Goal: Transaction & Acquisition: Purchase product/service

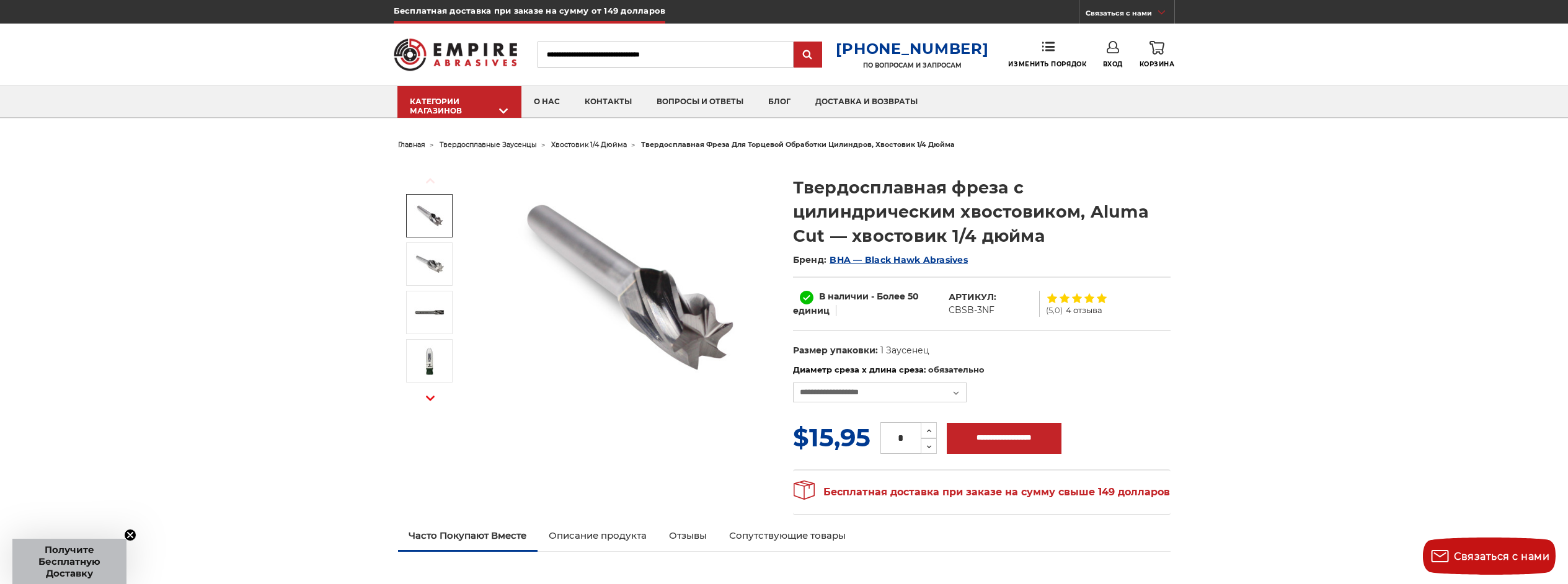
click at [438, 203] on img at bounding box center [429, 215] width 31 height 31
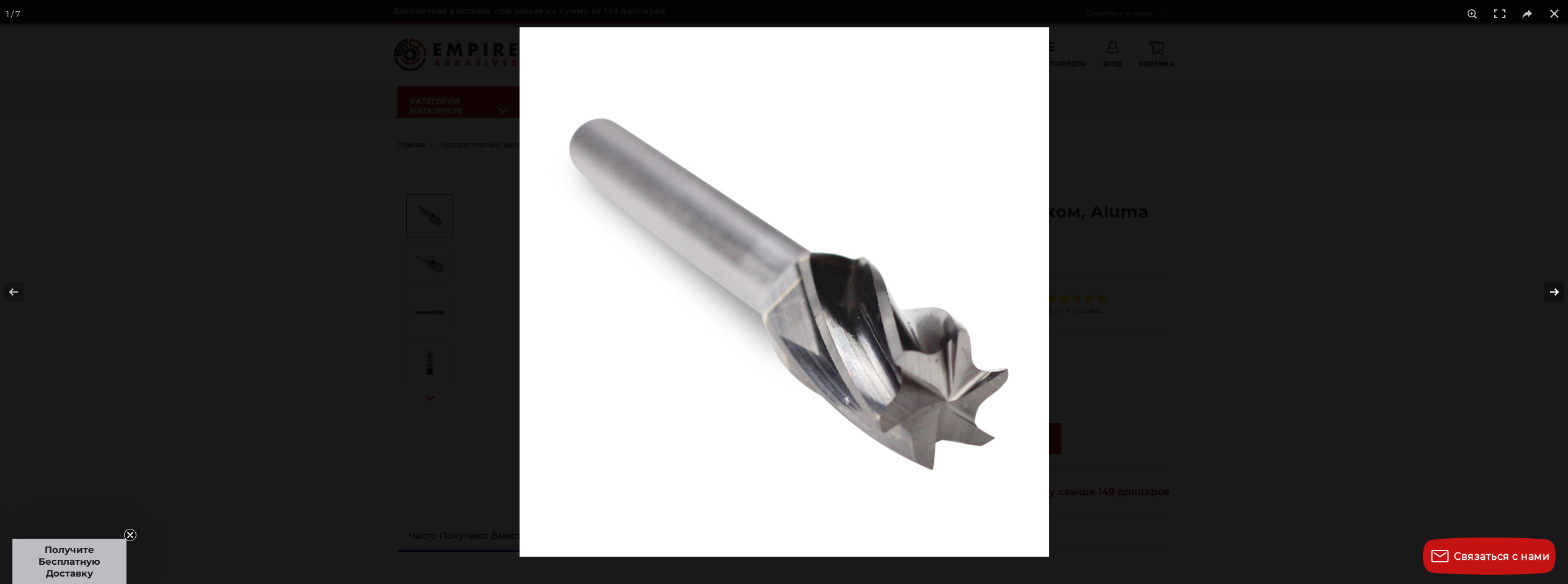
click at [1556, 279] on button at bounding box center [1546, 292] width 43 height 62
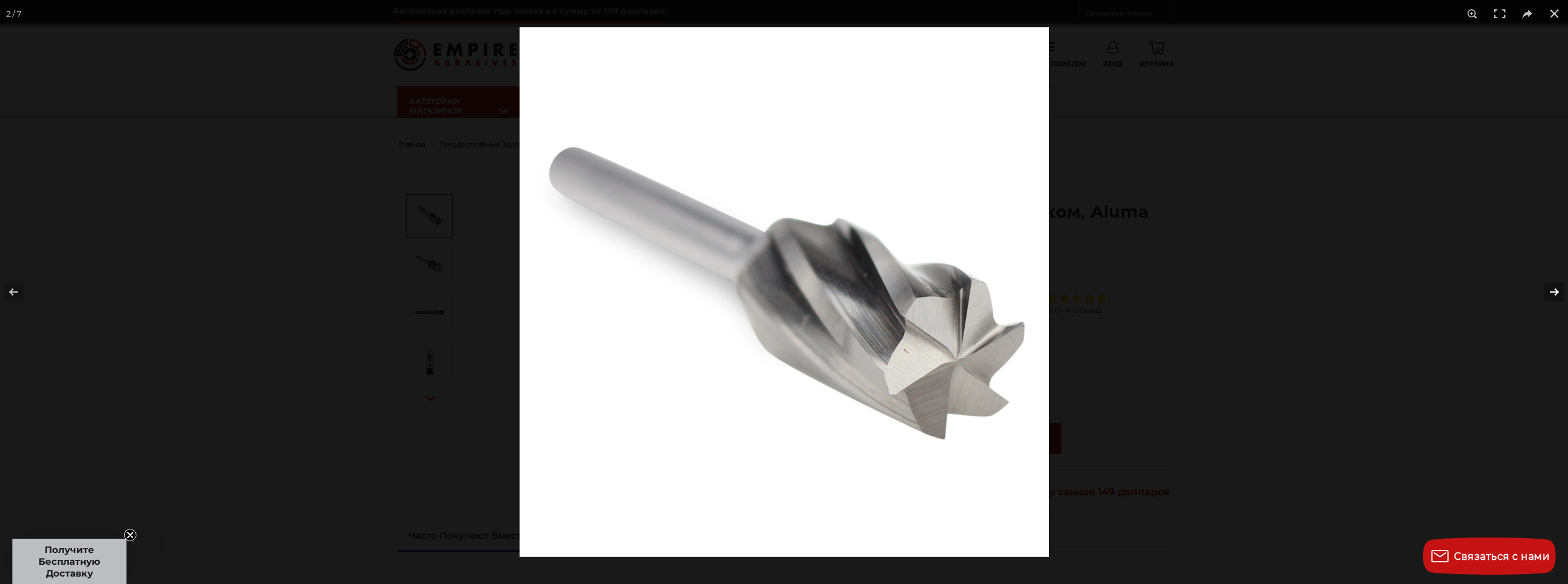
click at [1552, 289] on button at bounding box center [1546, 292] width 43 height 62
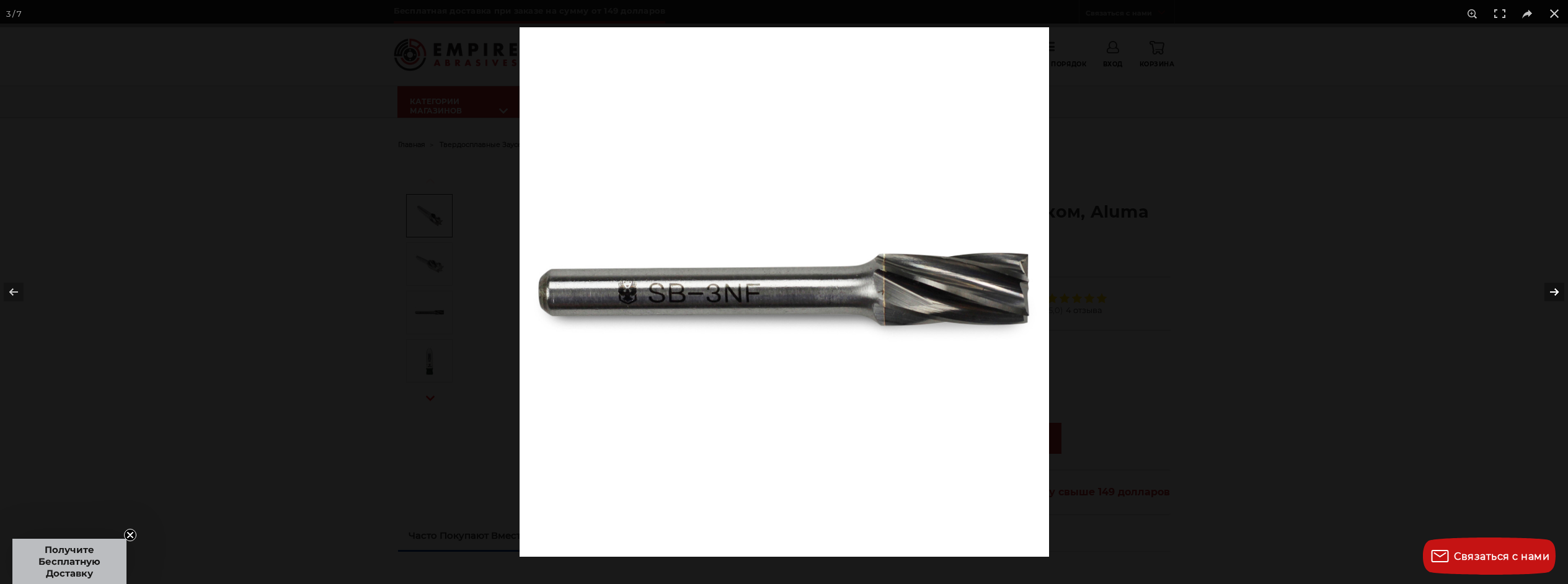
click at [1552, 289] on button at bounding box center [1546, 292] width 43 height 62
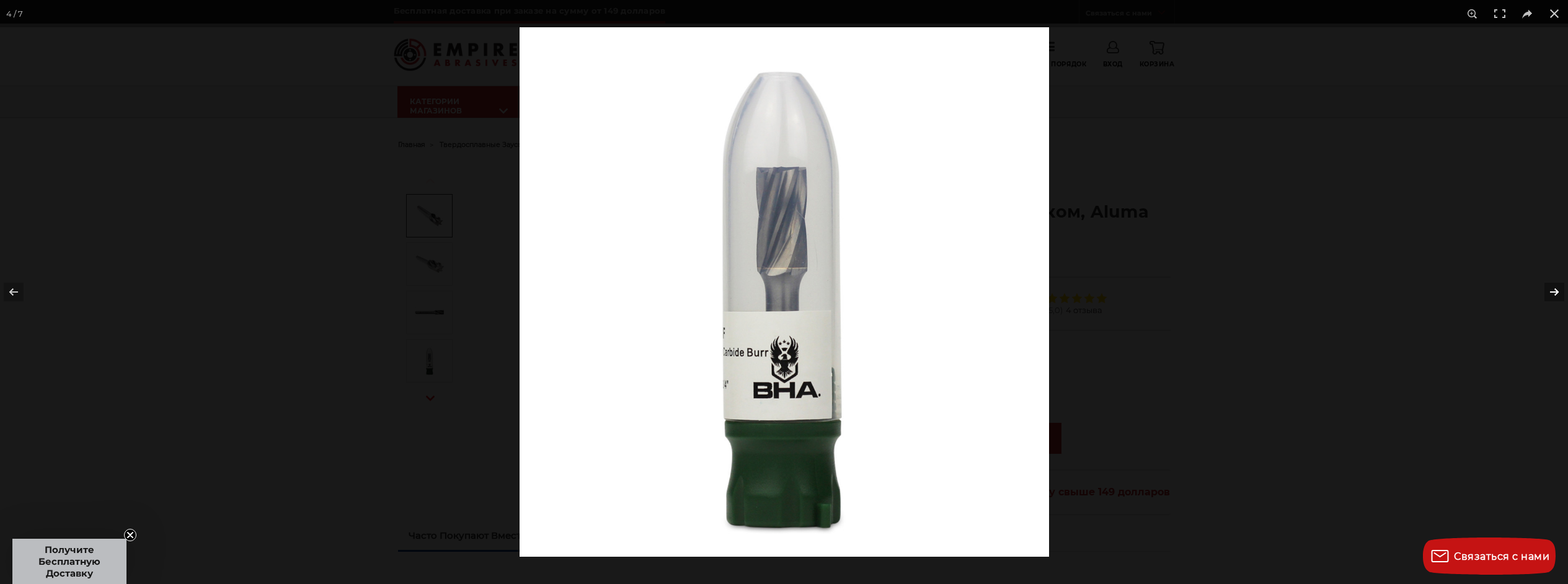
click at [1552, 289] on button at bounding box center [1546, 292] width 43 height 62
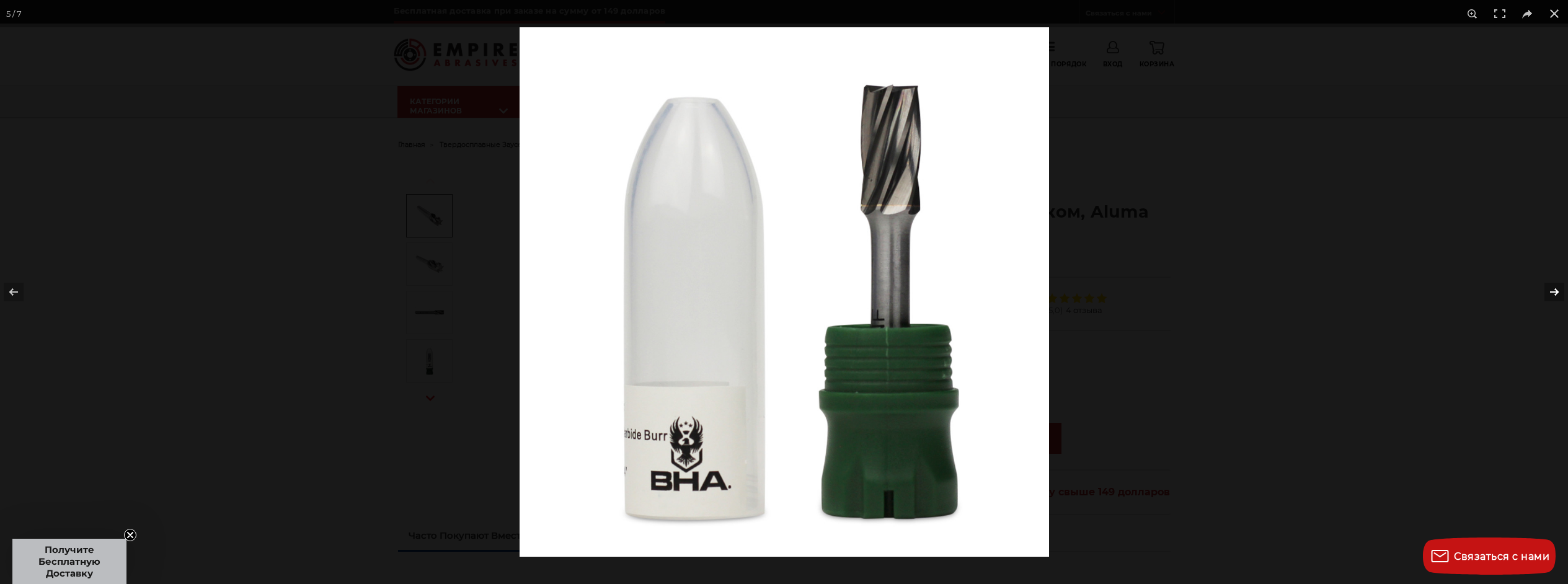
click at [1551, 289] on button at bounding box center [1546, 292] width 43 height 62
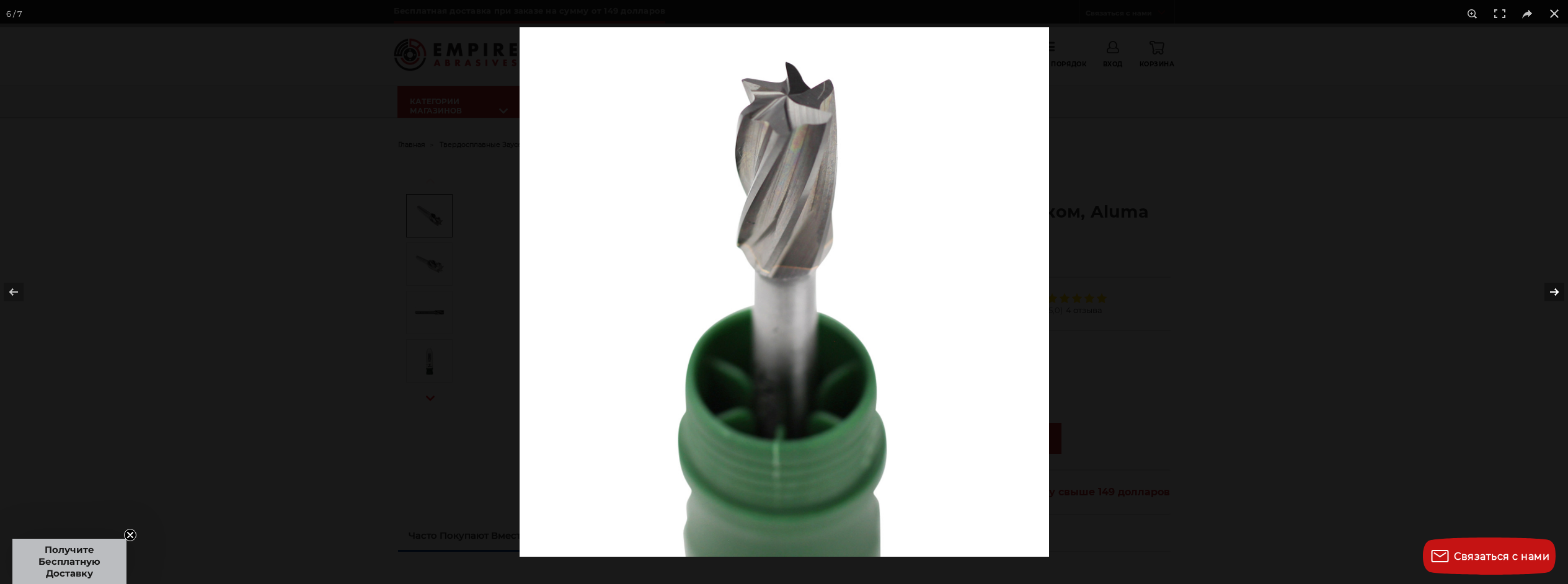
click at [1548, 290] on button at bounding box center [1546, 292] width 43 height 62
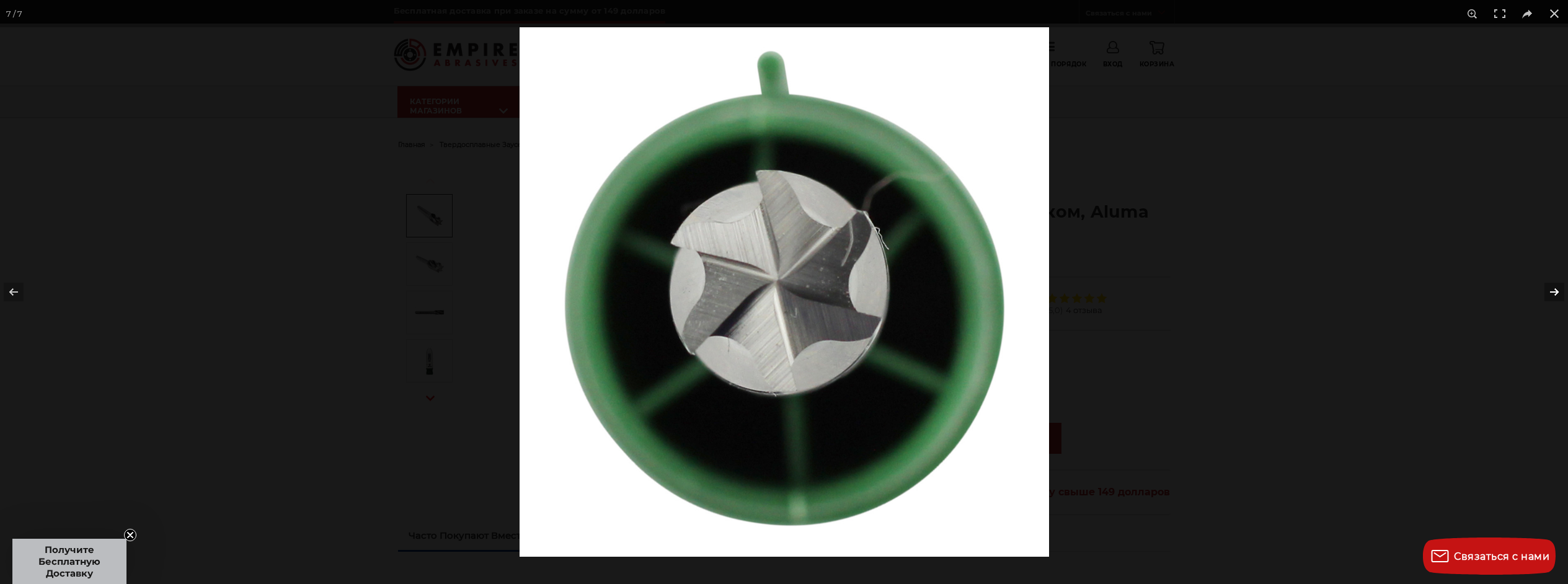
click at [1548, 291] on button at bounding box center [1546, 292] width 43 height 62
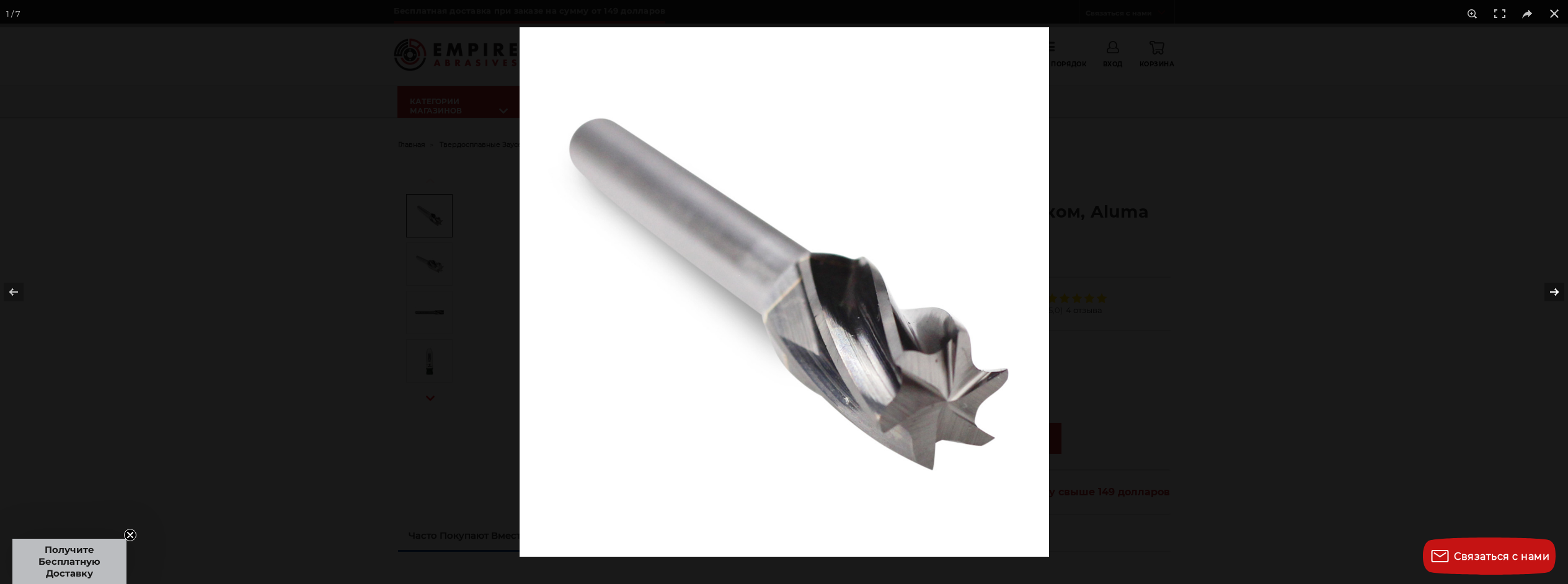
click at [1548, 291] on button at bounding box center [1546, 292] width 43 height 62
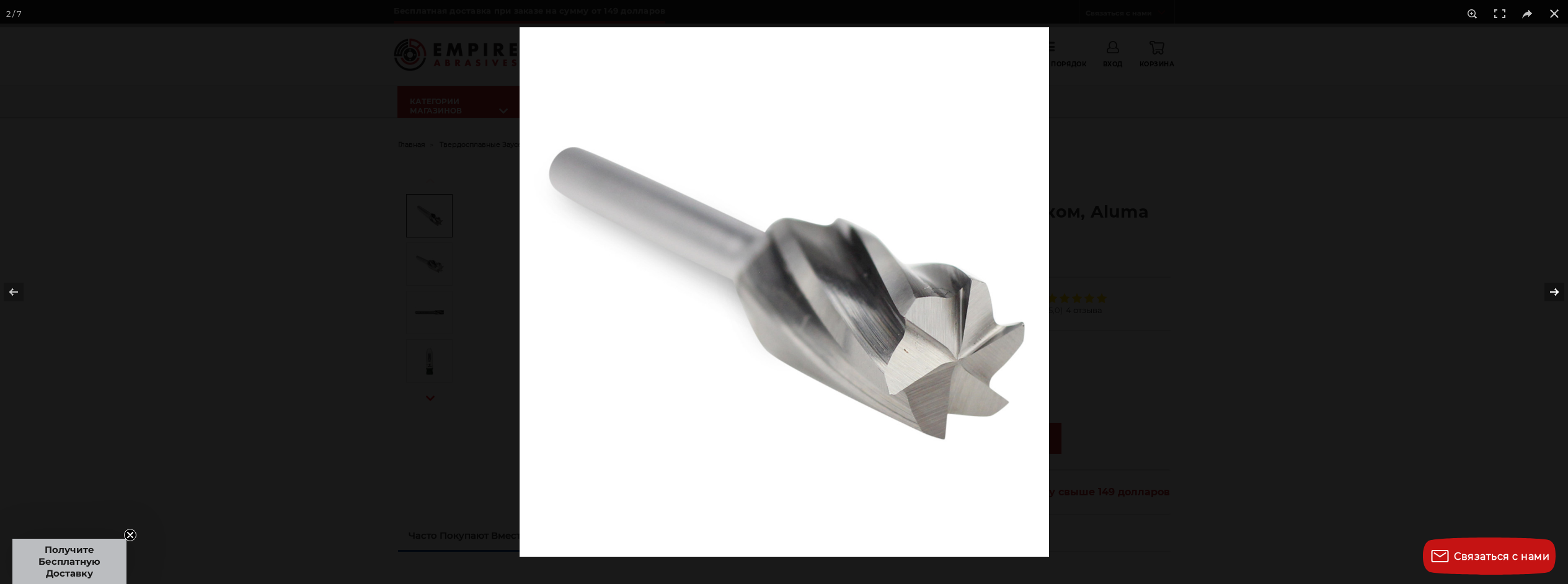
click at [1548, 291] on button at bounding box center [1546, 292] width 43 height 62
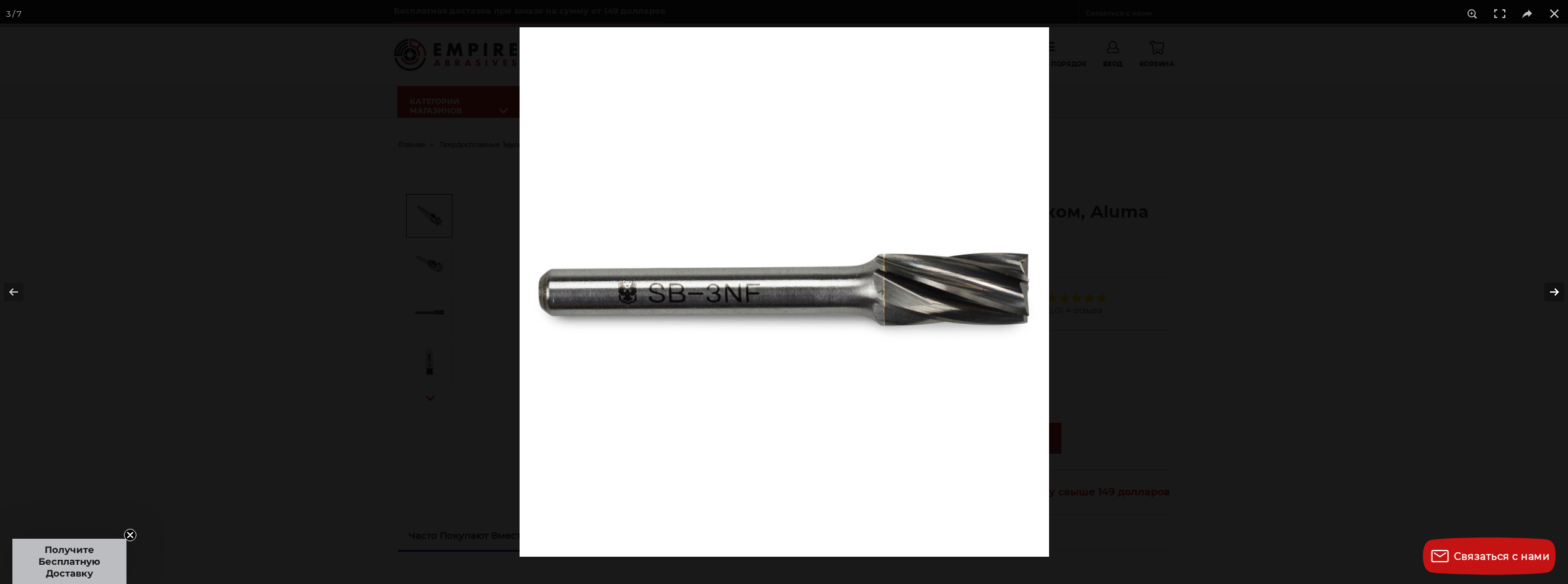
click at [1541, 291] on button at bounding box center [1546, 292] width 43 height 62
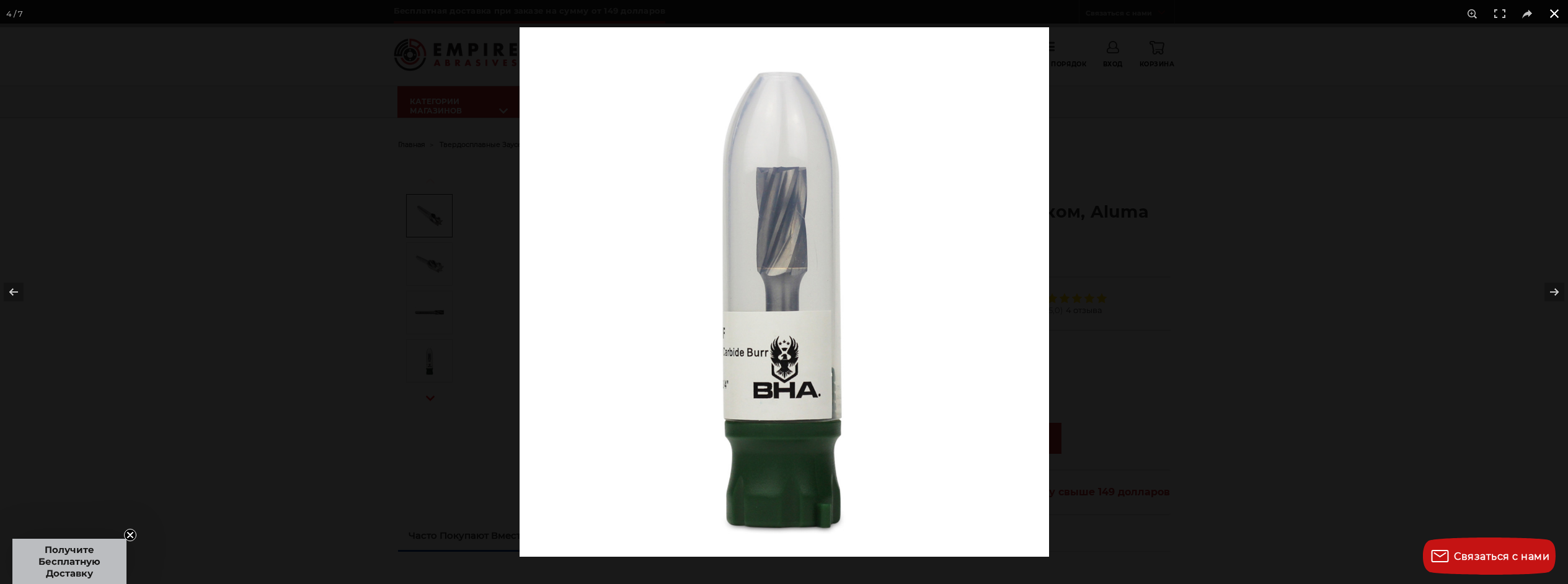
click at [1555, 8] on button at bounding box center [1555, 14] width 28 height 28
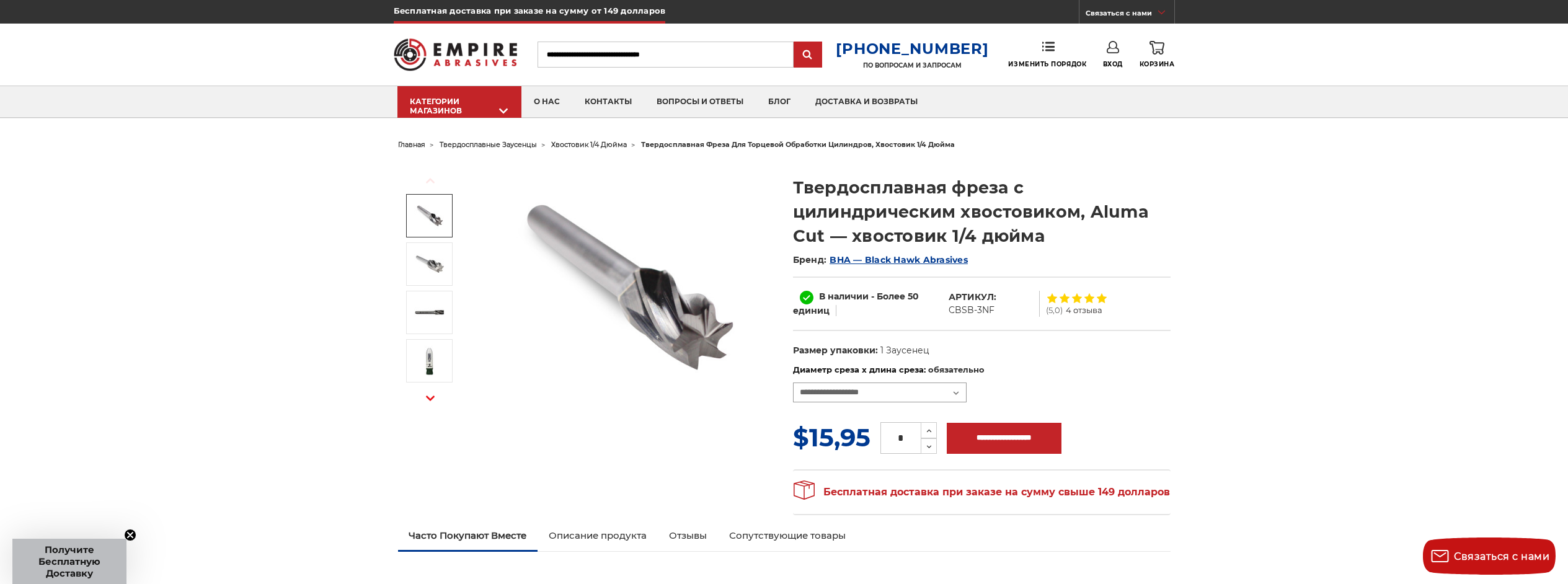
click at [954, 392] on select "**********" at bounding box center [880, 392] width 173 height 20
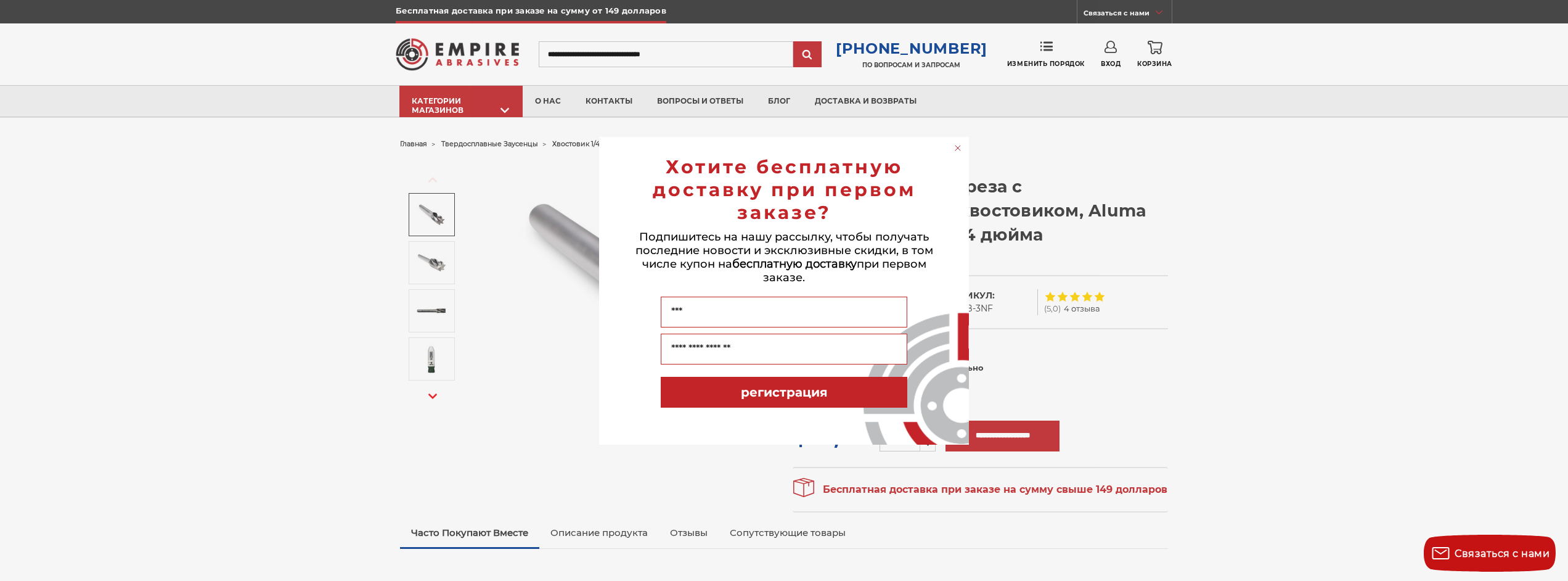
click at [957, 147] on circle "Закрыть диалоговое окно" at bounding box center [958, 148] width 12 height 12
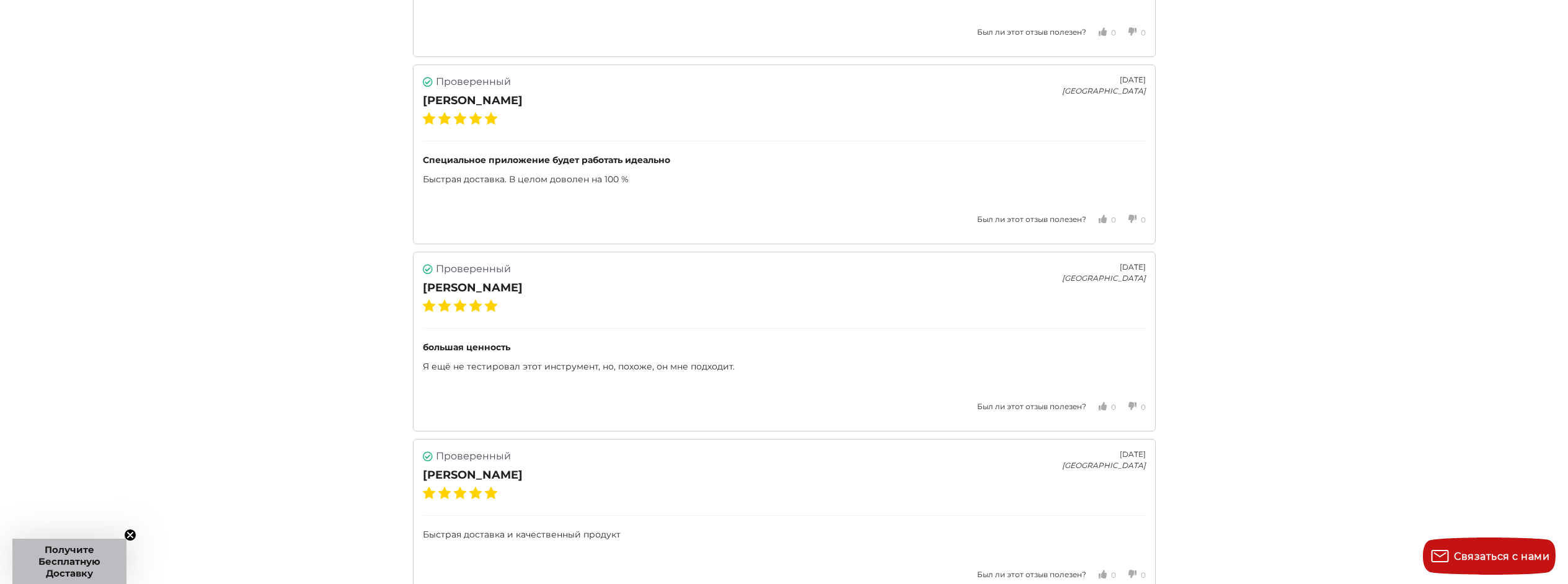
scroll to position [2396, 0]
